Goal: Check status: Check status

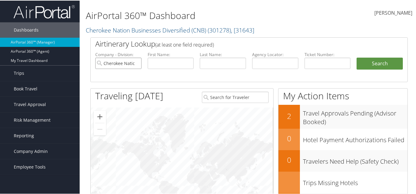
click at [135, 63] on input "Cherokee Nation Businesses Diversified (CNB)" at bounding box center [118, 62] width 46 height 11
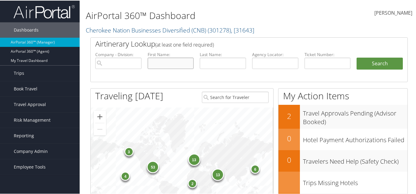
click at [156, 63] on input "text" at bounding box center [171, 62] width 46 height 11
paste input "[PERSON_NAME]"
drag, startPoint x: 169, startPoint y: 61, endPoint x: 111, endPoint y: 65, distance: 58.4
click at [111, 65] on ul "Company - Division: First Name: [PERSON_NAME] Last Name: Agency Locator: Depart…" at bounding box center [249, 66] width 314 height 31
paste input "ane"
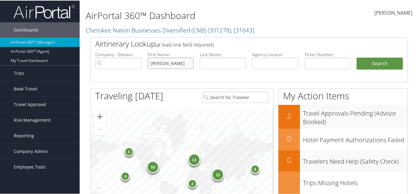
type input "[PERSON_NAME]"
click at [222, 62] on input "text" at bounding box center [223, 62] width 46 height 11
paste input "bottineloi"
type input "bottineloi"
click at [374, 62] on button "Search" at bounding box center [380, 63] width 46 height 12
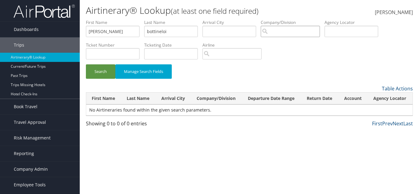
click at [291, 28] on input "search" at bounding box center [289, 31] width 59 height 11
paste input "Southern Methodist University"
type input "Southern Methodist University"
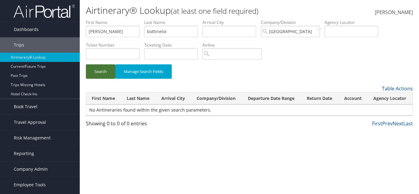
click at [104, 71] on button "Search" at bounding box center [100, 71] width 29 height 14
drag, startPoint x: 119, startPoint y: 32, endPoint x: 96, endPoint y: 45, distance: 26.5
click at [75, 31] on div "Dashboards AirPortal 360™ (Manager) AirPortal 360™ (Agent) My Travel Dashboard …" at bounding box center [209, 97] width 419 height 194
click at [99, 76] on button "Search" at bounding box center [100, 71] width 29 height 14
click at [294, 31] on input "Southern Methodist University" at bounding box center [289, 31] width 59 height 11
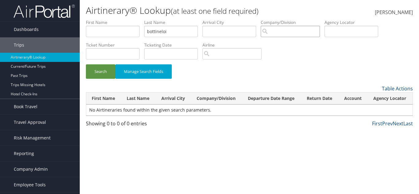
paste input "Southern Methodist University"
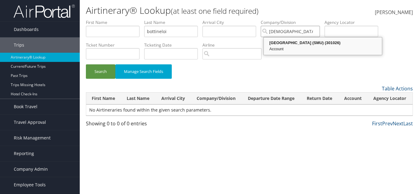
click at [309, 47] on div "Account" at bounding box center [322, 49] width 116 height 6
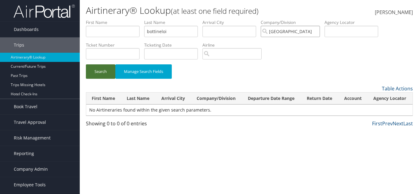
type input "Southern Methodist University (SMU)"
click at [108, 69] on button "Search" at bounding box center [100, 71] width 29 height 14
click at [179, 32] on input "bottineloi" at bounding box center [171, 31] width 54 height 11
click at [150, 32] on input "bottineloi" at bounding box center [171, 31] width 54 height 11
type input "Bottineloi"
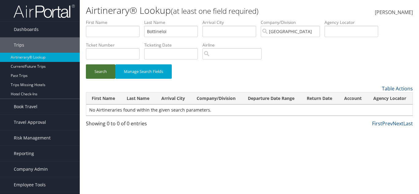
click at [100, 73] on button "Search" at bounding box center [100, 71] width 29 height 14
